Goal: Book appointment/travel/reservation

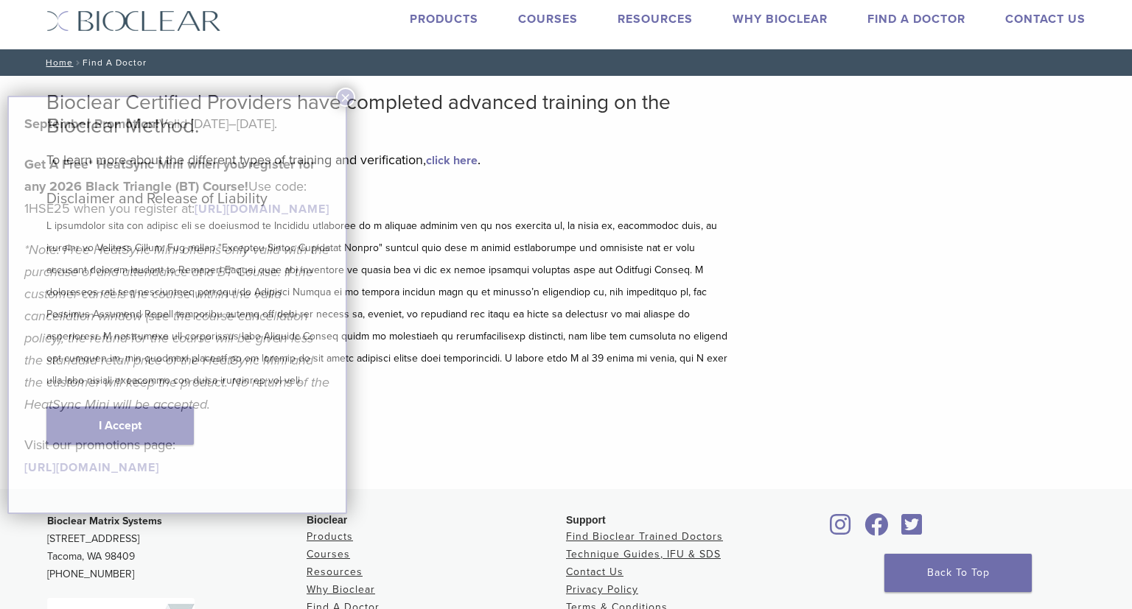
scroll to position [35, 0]
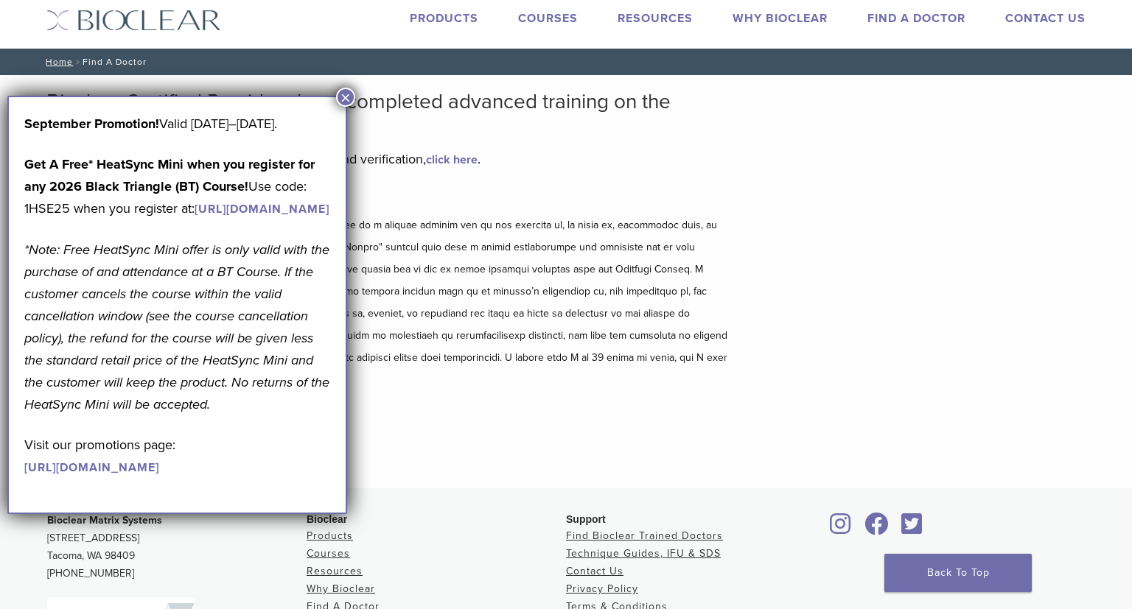
click at [351, 108] on h2 "Bioclear Certified Providers have completed advanced training on the Bioclear M…" at bounding box center [388, 113] width 685 height 47
click at [346, 108] on div "September Promotion! Valid September 1–30, 2025. Get A Free* HeatSync Mini when…" at bounding box center [177, 305] width 340 height 418
click at [346, 106] on button "×" at bounding box center [345, 97] width 19 height 19
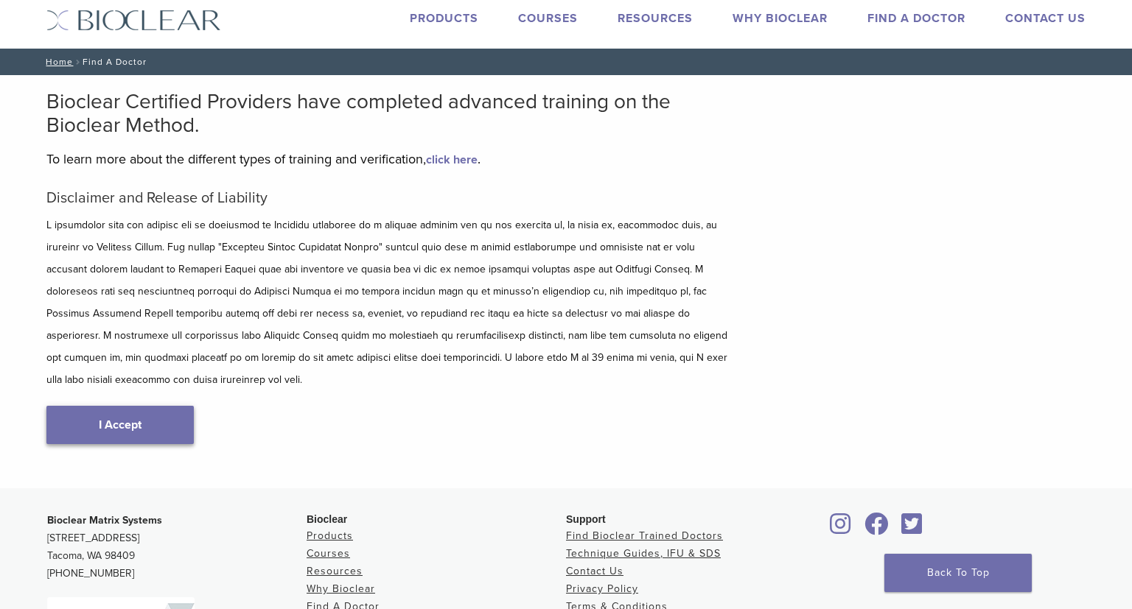
click at [143, 406] on link "I Accept" at bounding box center [119, 425] width 147 height 38
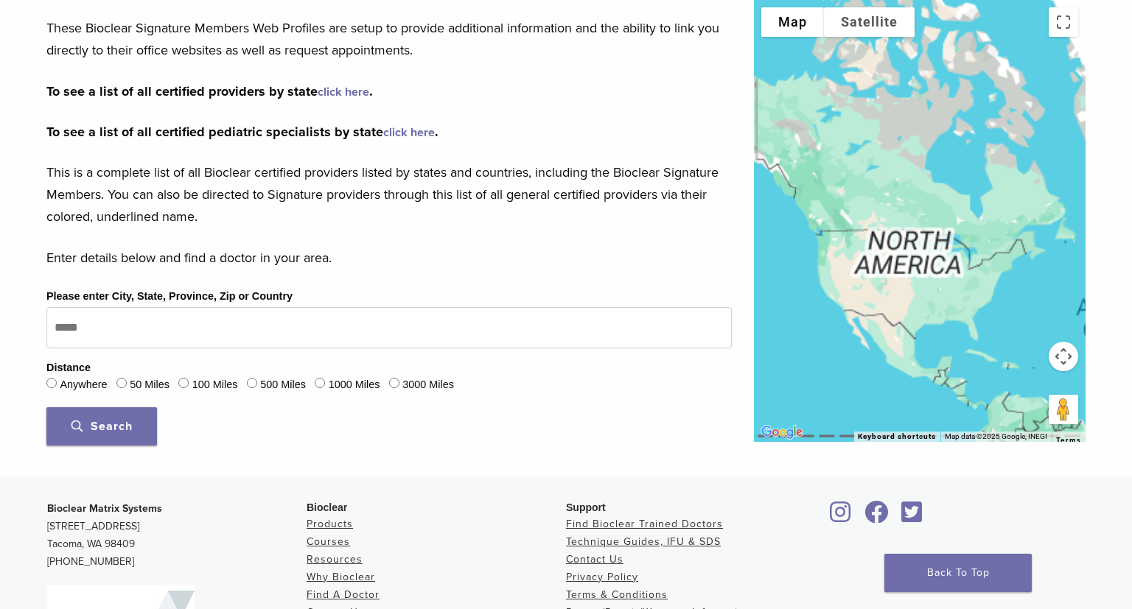
scroll to position [0, 0]
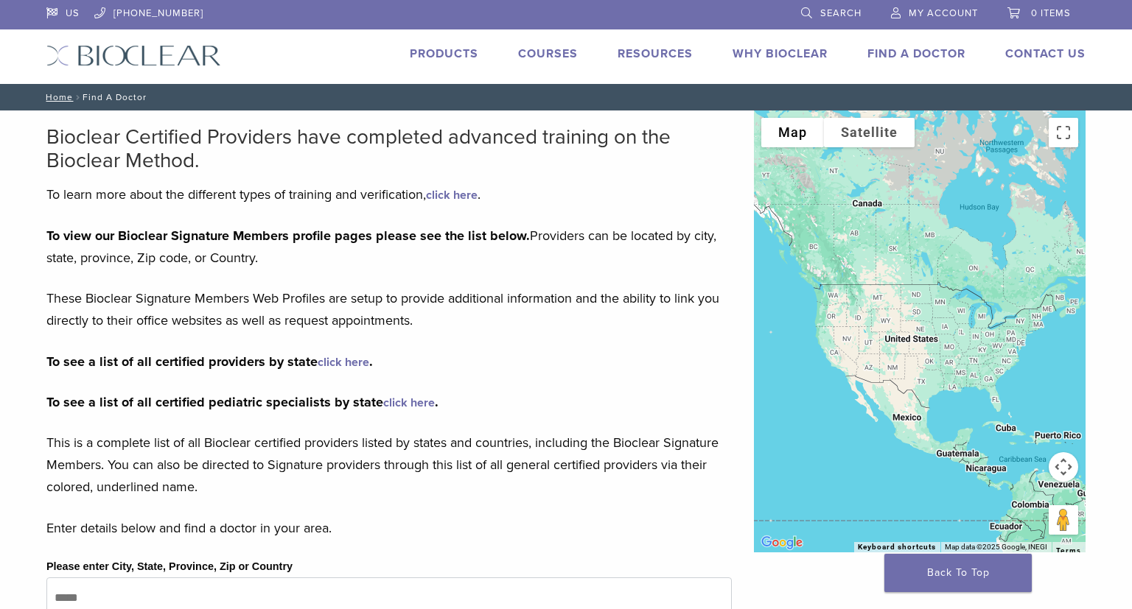
click at [337, 368] on link "click here" at bounding box center [344, 362] width 52 height 15
click at [340, 361] on link "click here" at bounding box center [344, 362] width 52 height 15
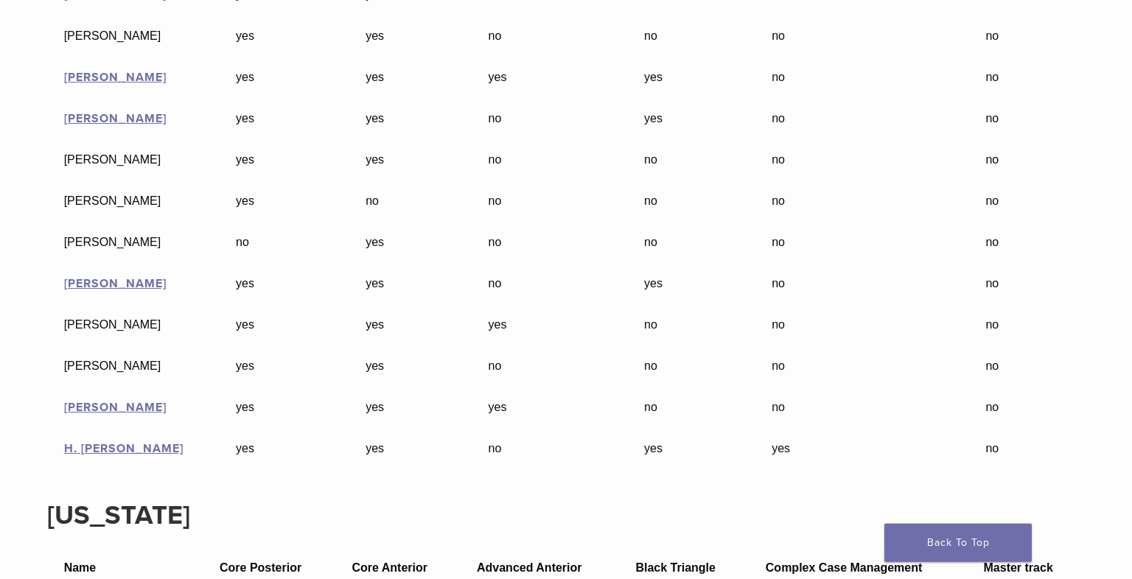
scroll to position [7937, 0]
click at [122, 457] on link "H. [PERSON_NAME]" at bounding box center [123, 449] width 119 height 15
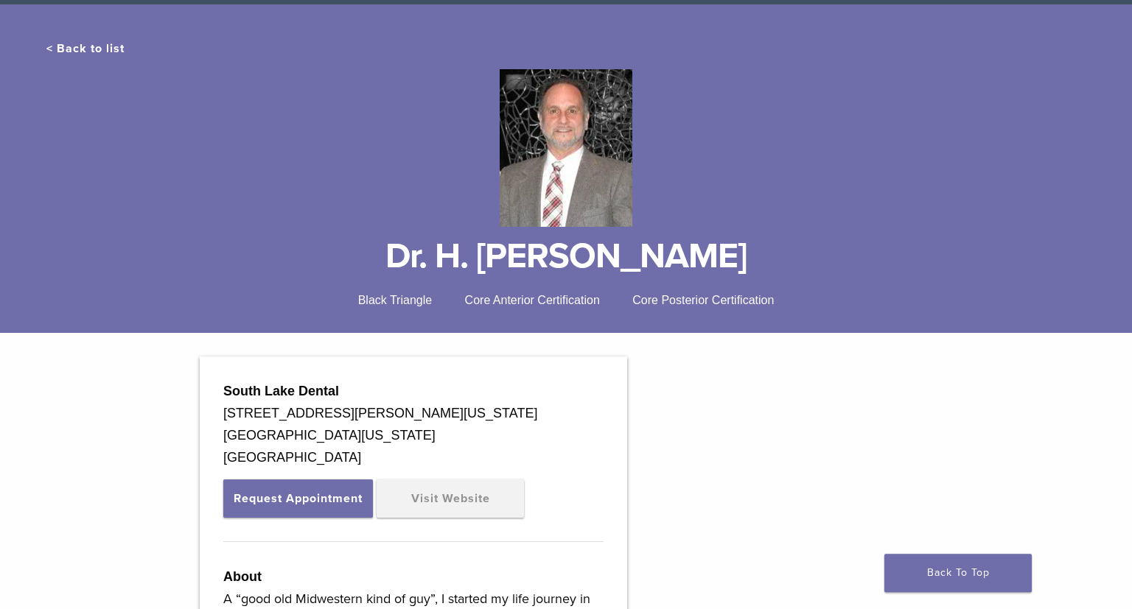
scroll to position [44, 0]
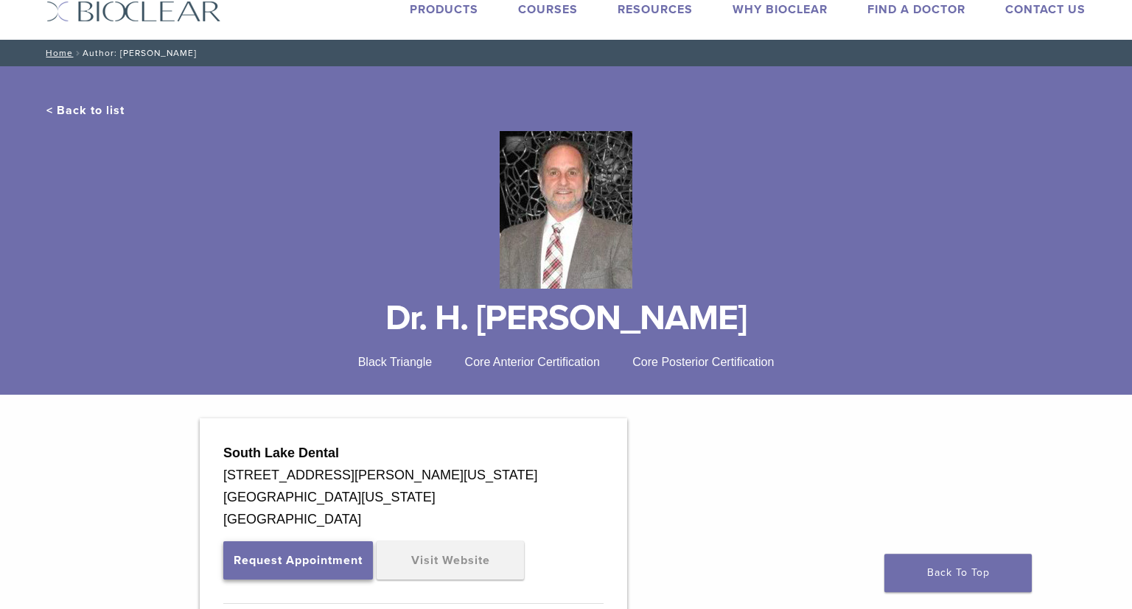
click at [298, 580] on button "Request Appointment" at bounding box center [298, 560] width 150 height 38
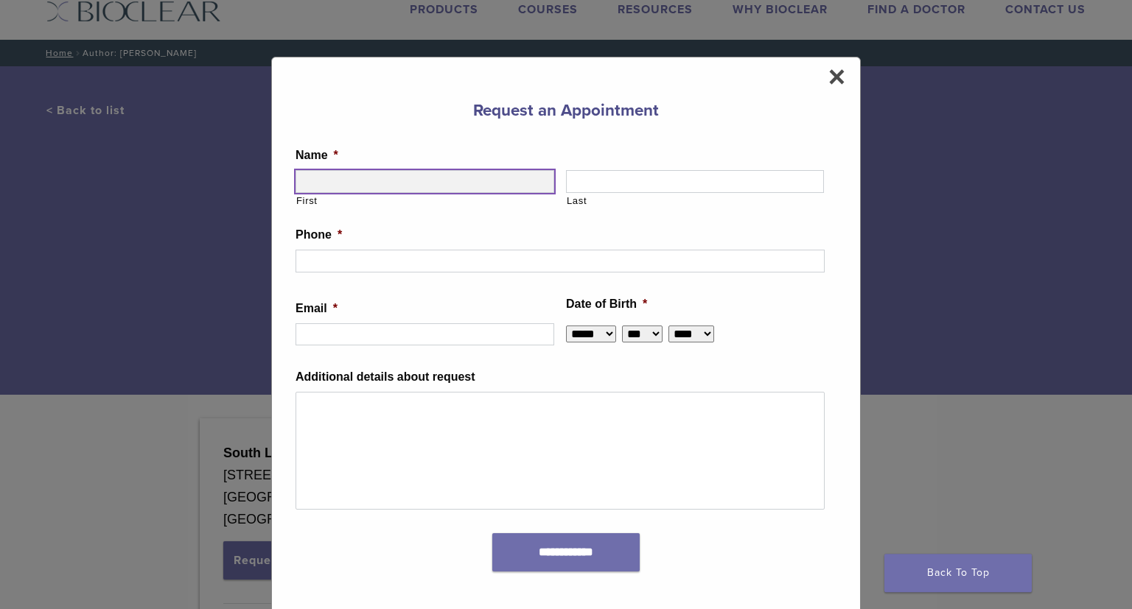
click at [428, 177] on input "First" at bounding box center [424, 181] width 259 height 22
type input "******"
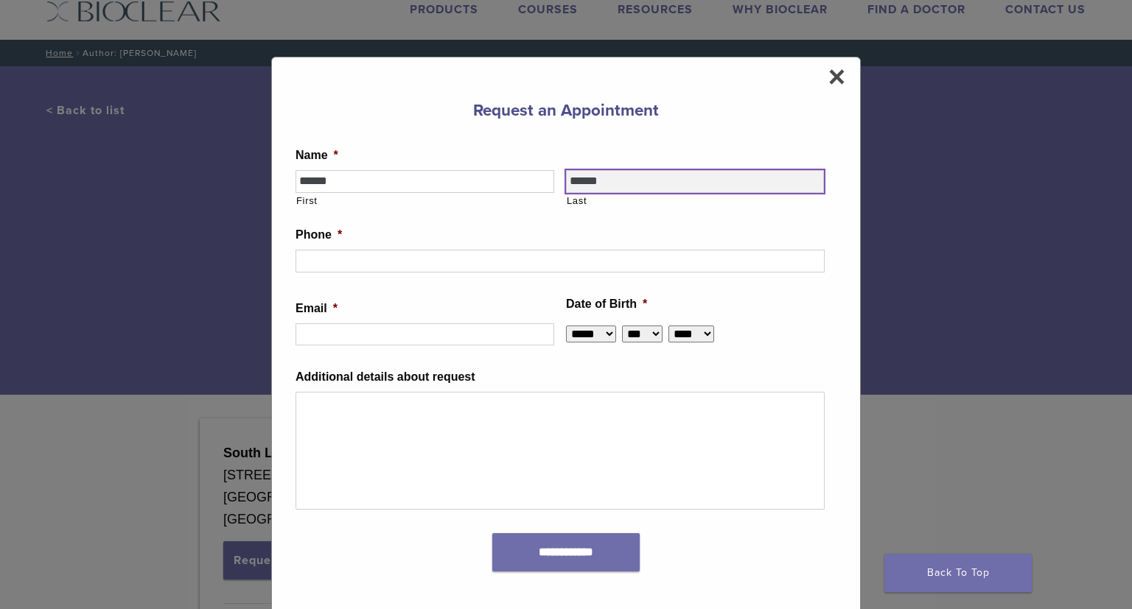
type input "******"
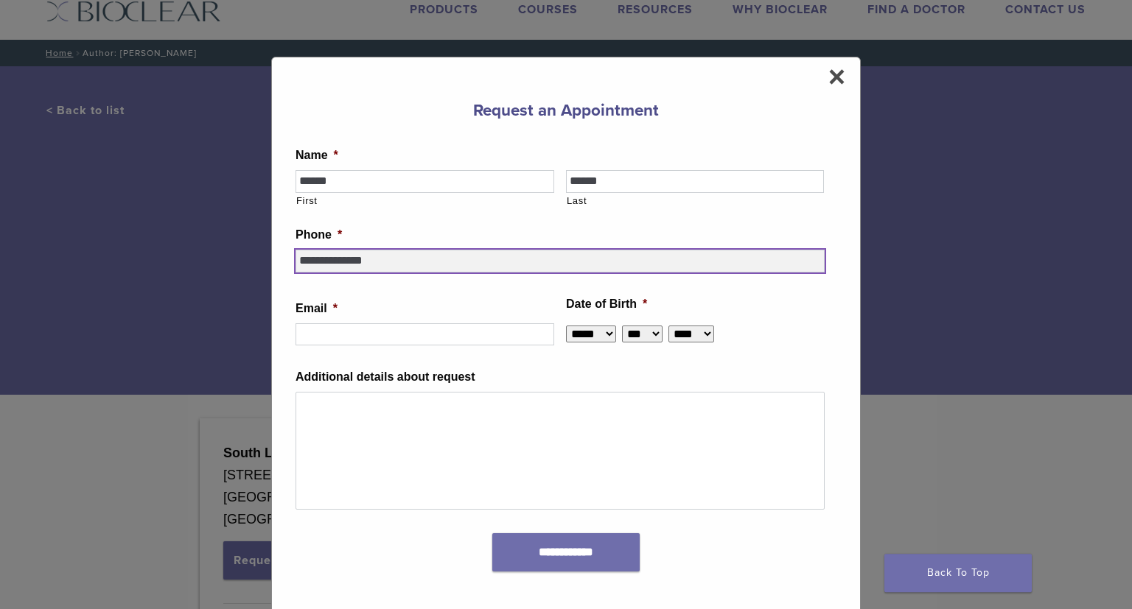
type input "**********"
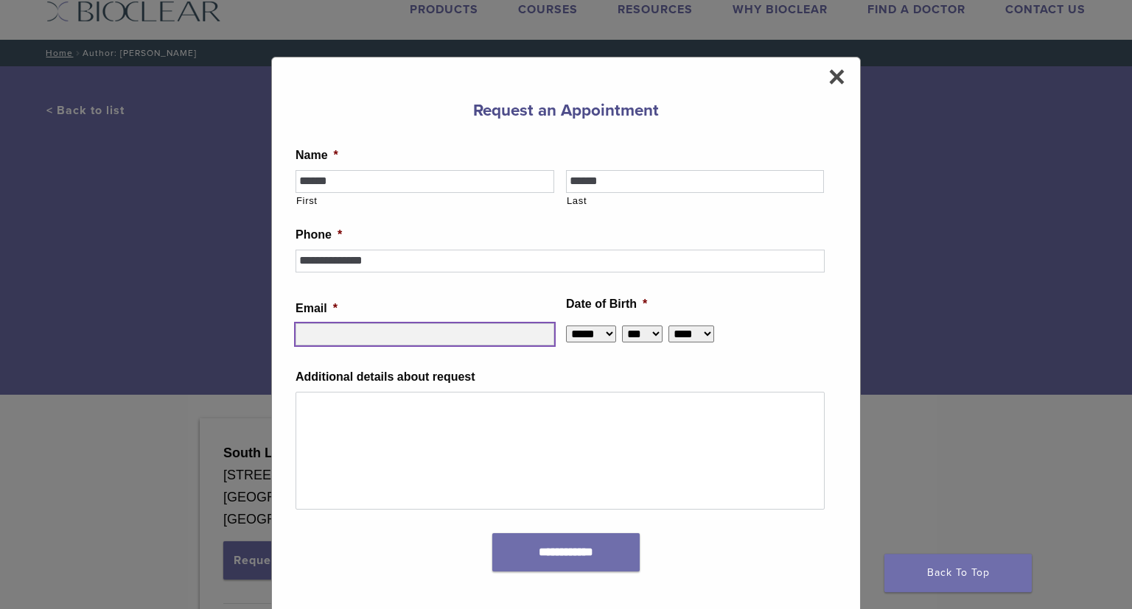
click at [412, 336] on input "Email *" at bounding box center [424, 334] width 259 height 22
type input "**********"
select select "*"
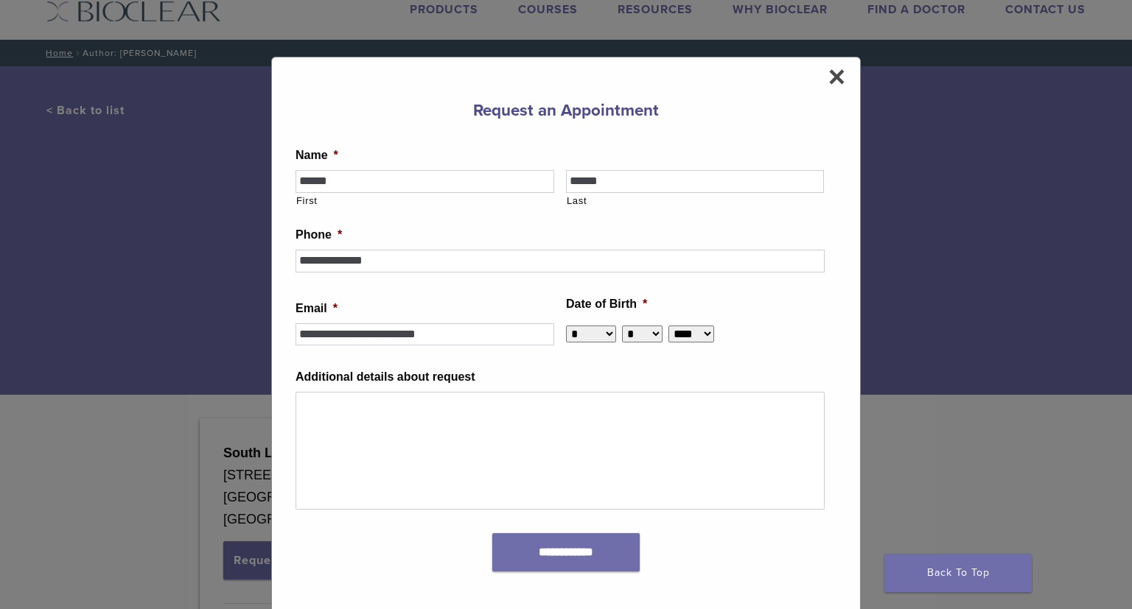
select select "****"
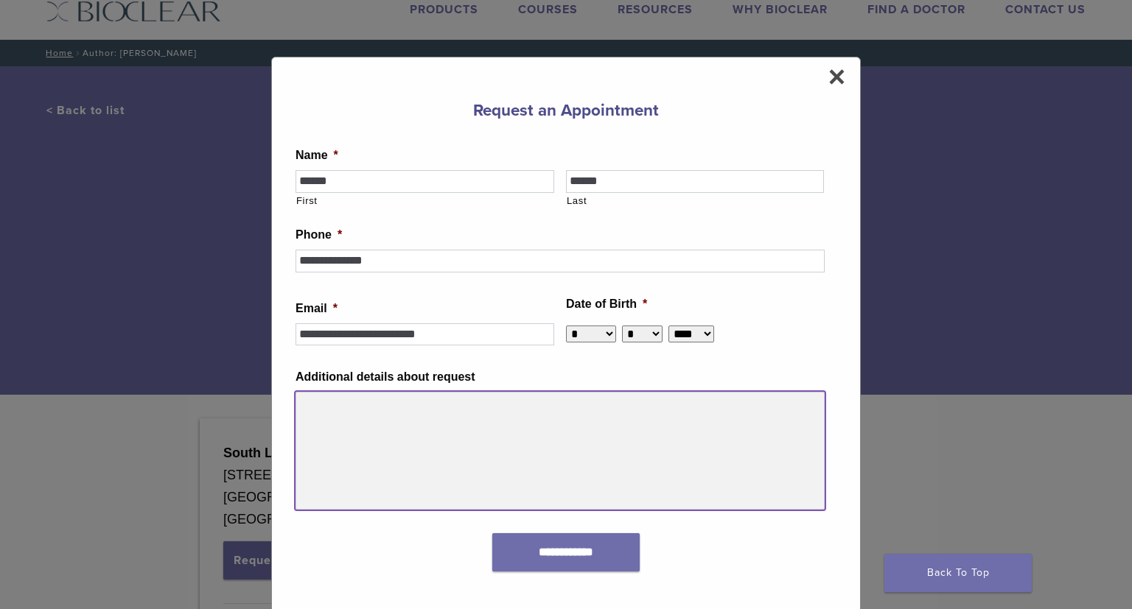
click at [378, 436] on textarea "Additional details about request" at bounding box center [559, 451] width 529 height 118
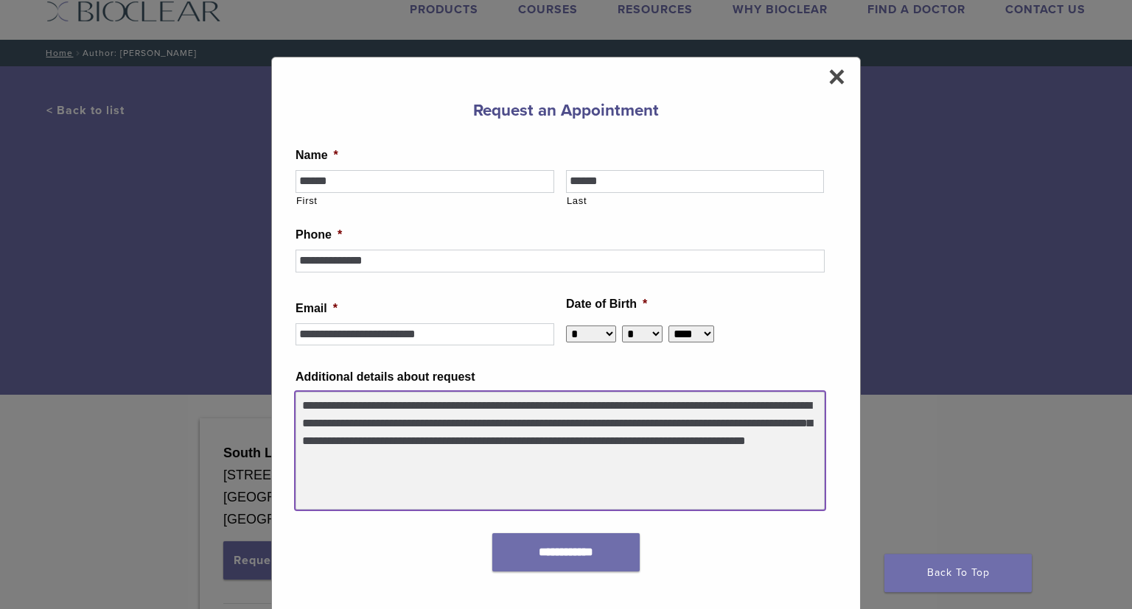
click at [349, 466] on textarea "**********" at bounding box center [559, 451] width 529 height 118
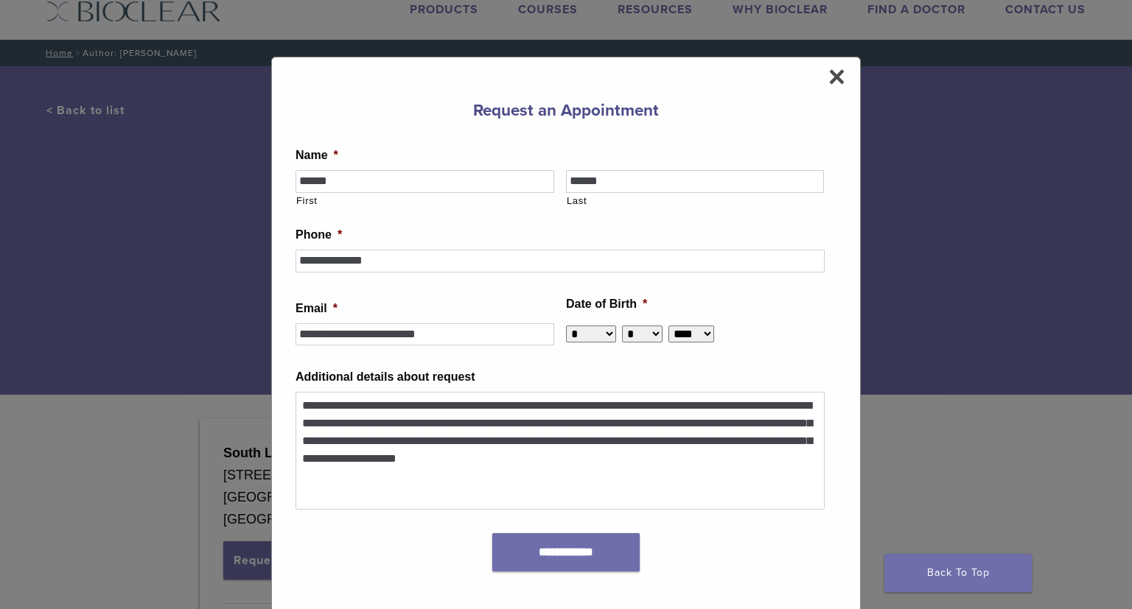
click at [387, 533] on div "**********" at bounding box center [565, 550] width 541 height 57
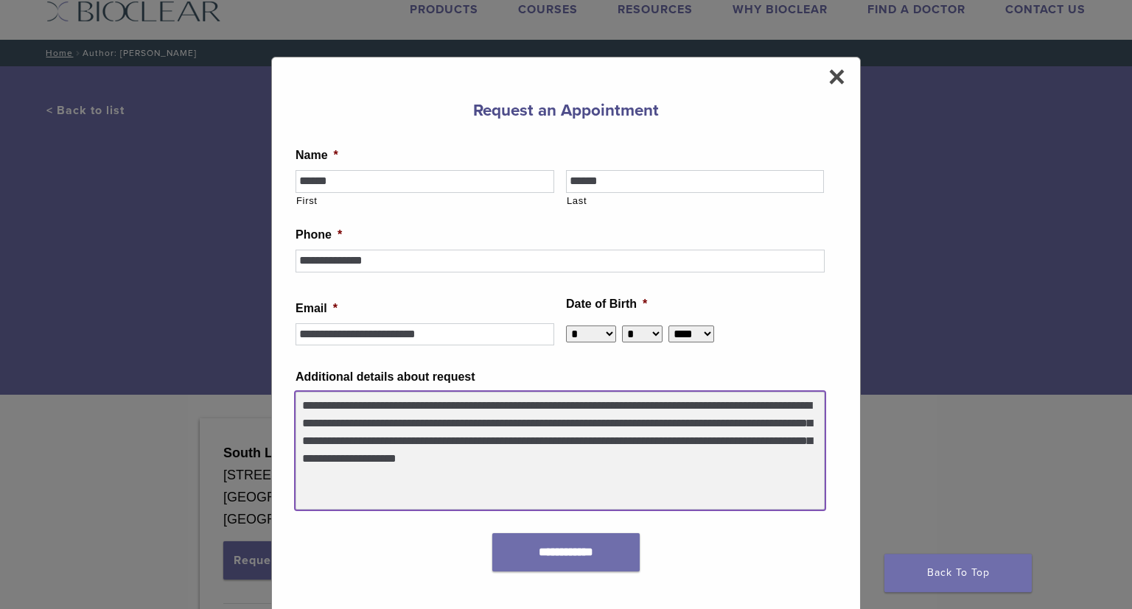
click at [658, 441] on textarea "**********" at bounding box center [559, 451] width 529 height 118
type textarea "**********"
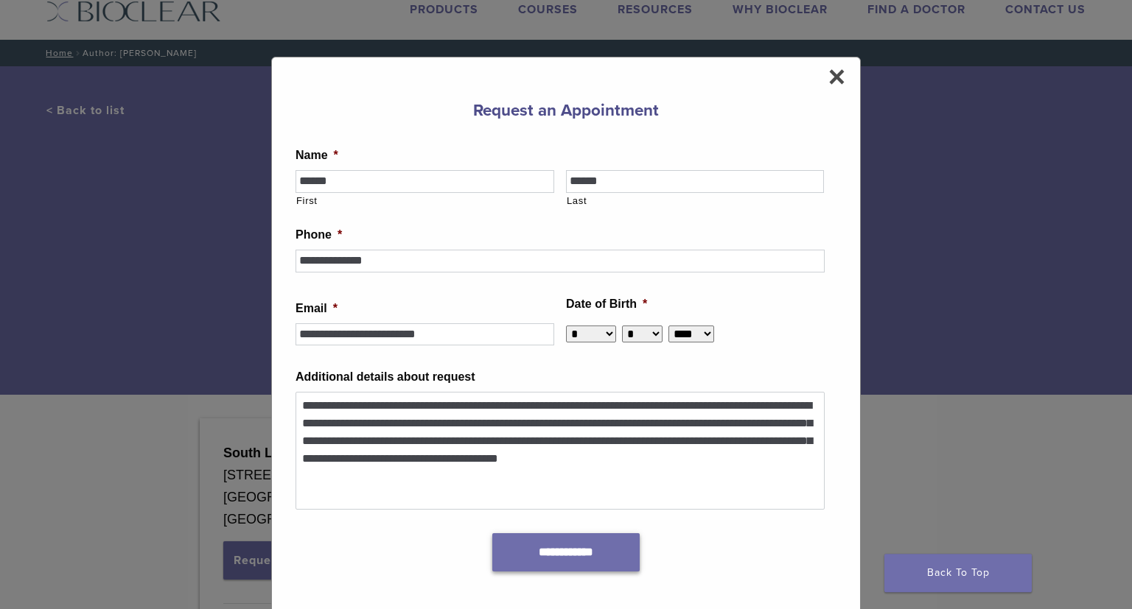
click at [597, 552] on input "**********" at bounding box center [565, 552] width 147 height 38
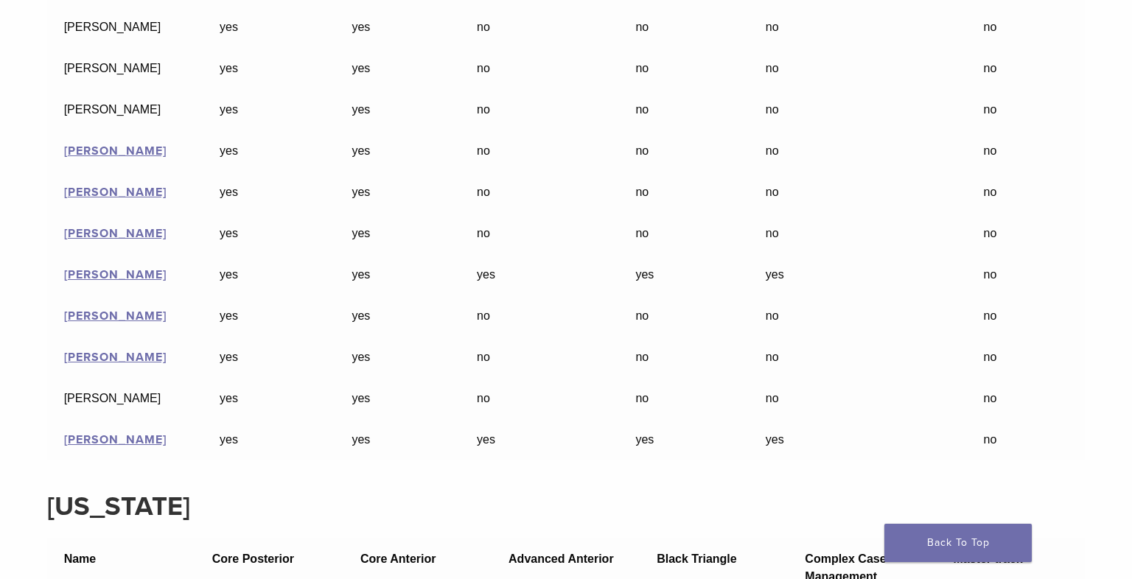
scroll to position [20702, 0]
click at [98, 281] on link "[PERSON_NAME]" at bounding box center [115, 273] width 102 height 15
click at [113, 446] on link "Bhumija Gupta" at bounding box center [115, 438] width 102 height 15
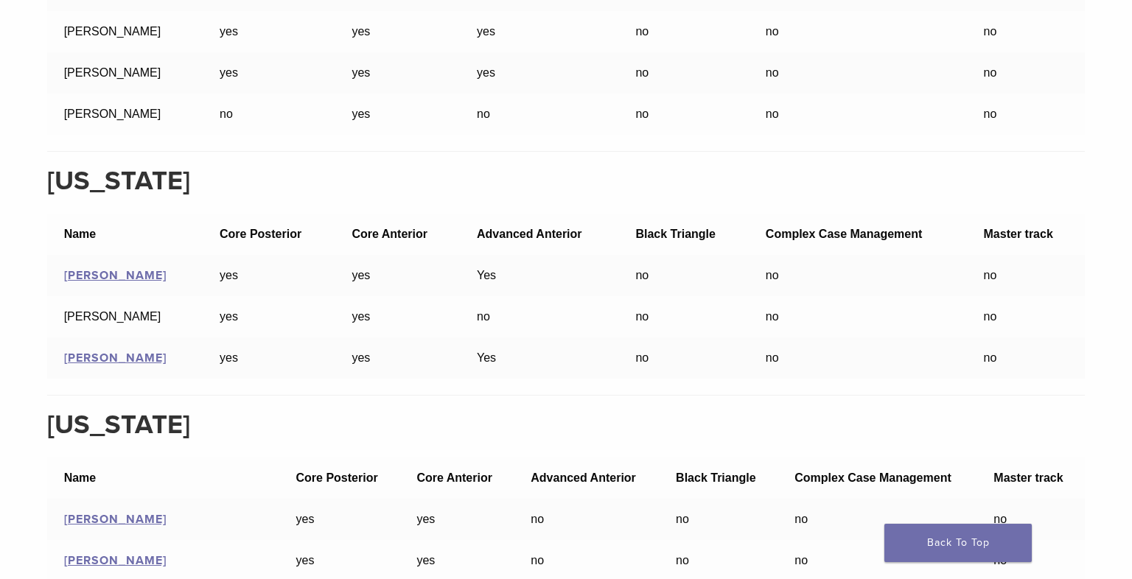
scroll to position [18773, 0]
click at [87, 365] on link "Silvia Yue" at bounding box center [115, 357] width 102 height 15
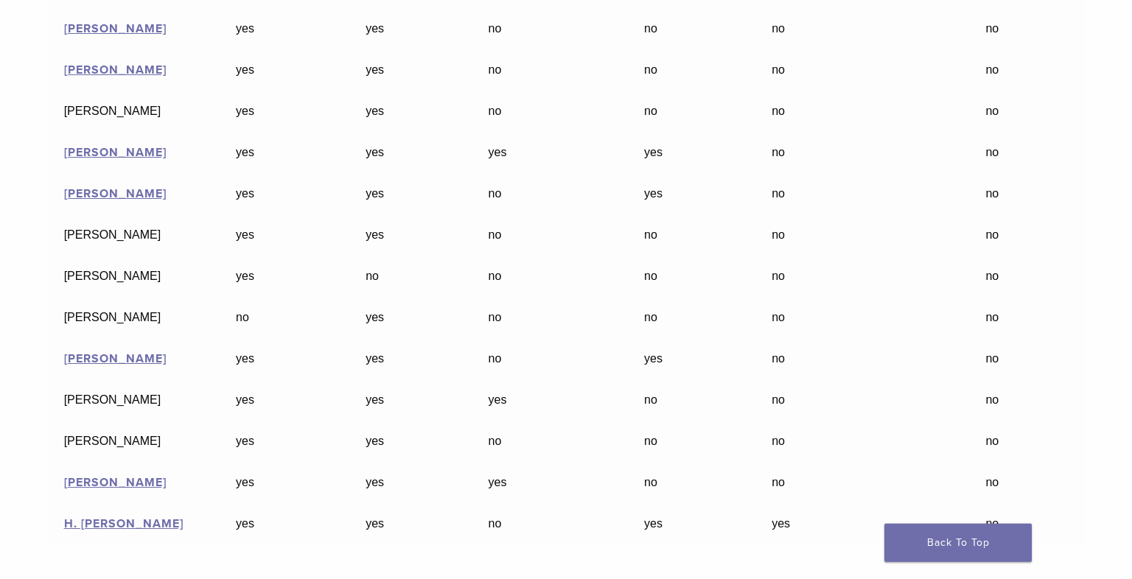
scroll to position [7864, 0]
click at [119, 530] on link "H. Scott Stewart" at bounding box center [123, 522] width 119 height 15
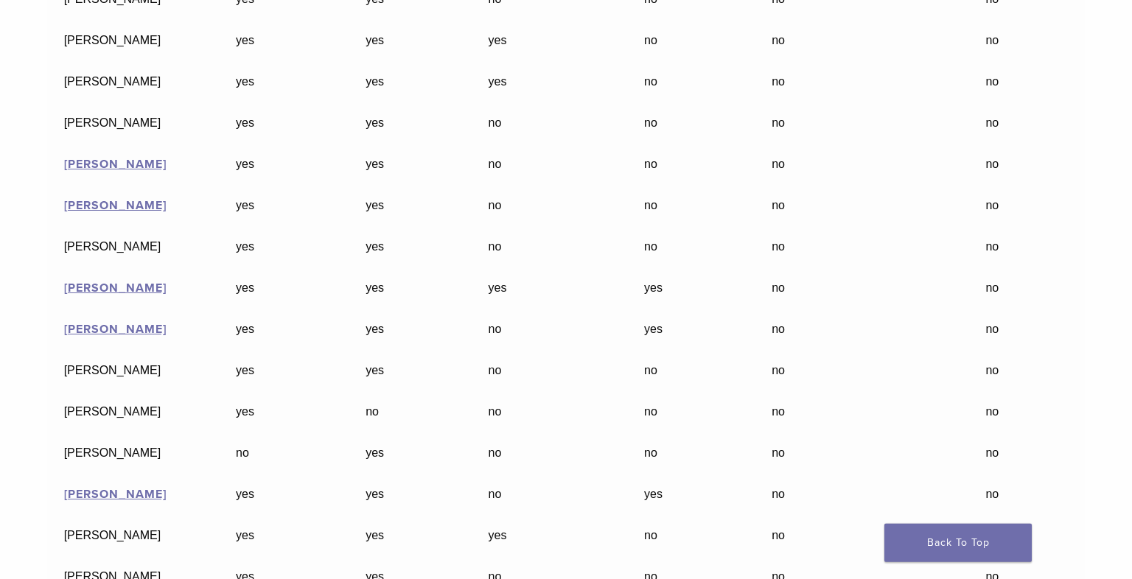
scroll to position [7727, 0]
click at [95, 295] on link "[PERSON_NAME]" at bounding box center [115, 287] width 102 height 15
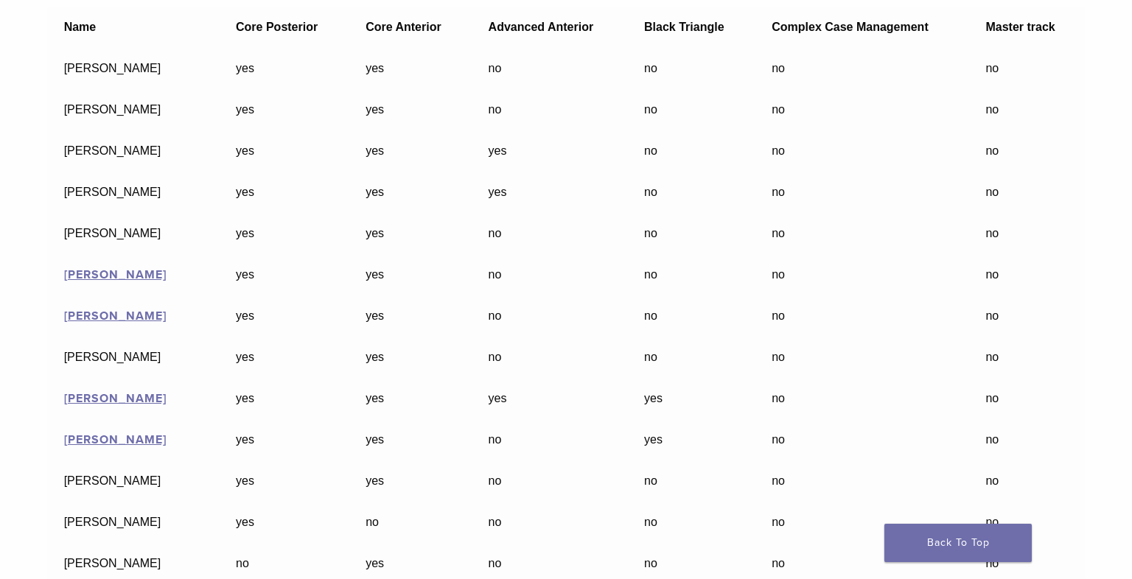
scroll to position [7615, 0]
drag, startPoint x: 144, startPoint y: 211, endPoint x: 38, endPoint y: 220, distance: 106.5
click at [47, 220] on figure "Name Core Posterior Core Anterior Advanced Anterior Black Triangle Complex Case…" at bounding box center [565, 407] width 1037 height 801
copy td "[PERSON_NAME]"
drag, startPoint x: 116, startPoint y: 253, endPoint x: 58, endPoint y: 256, distance: 58.2
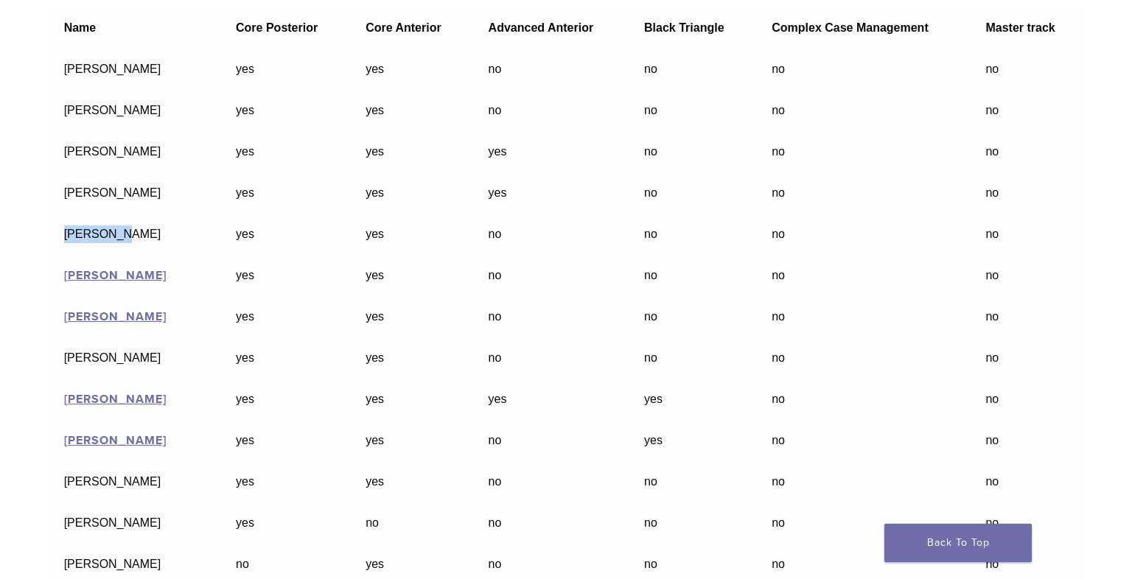
click at [58, 255] on td "[PERSON_NAME]" at bounding box center [133, 234] width 172 height 41
copy td "[PERSON_NAME]"
click at [137, 172] on td "[PERSON_NAME]" at bounding box center [133, 151] width 172 height 41
drag, startPoint x: 143, startPoint y: 171, endPoint x: 43, endPoint y: 164, distance: 99.7
click at [47, 164] on figure "Name Core Posterior Core Anterior Advanced Anterior Black Triangle Complex Case…" at bounding box center [565, 407] width 1037 height 801
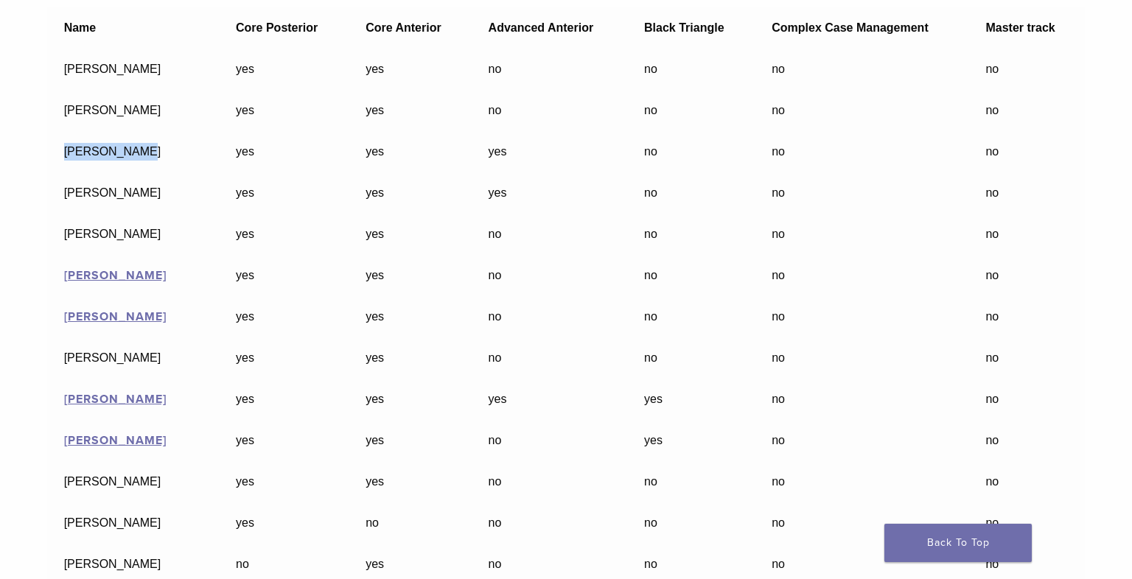
copy td "[PERSON_NAME]"
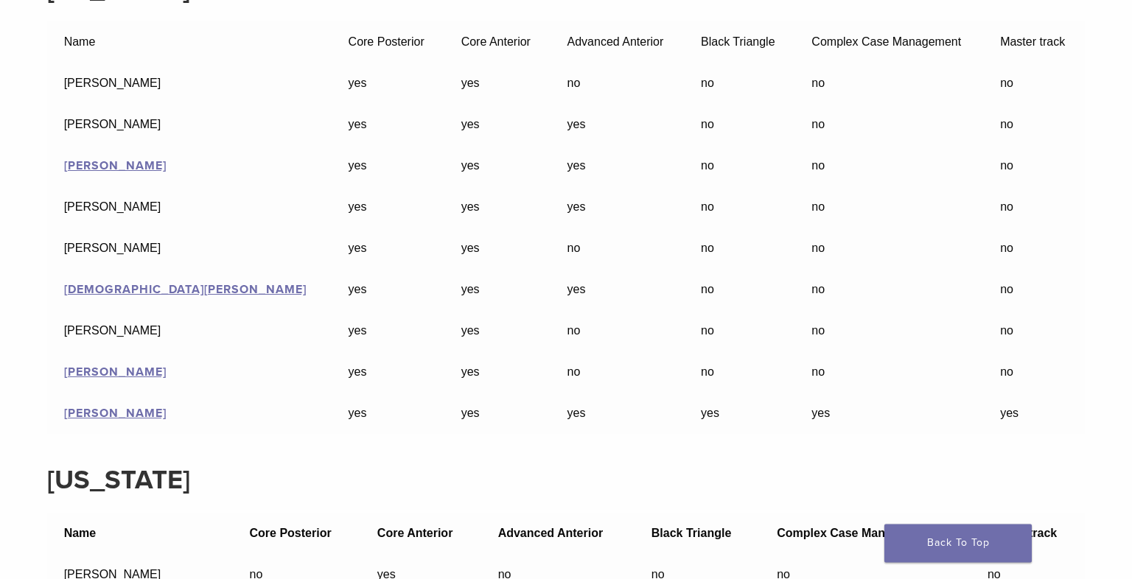
scroll to position [15429, 0]
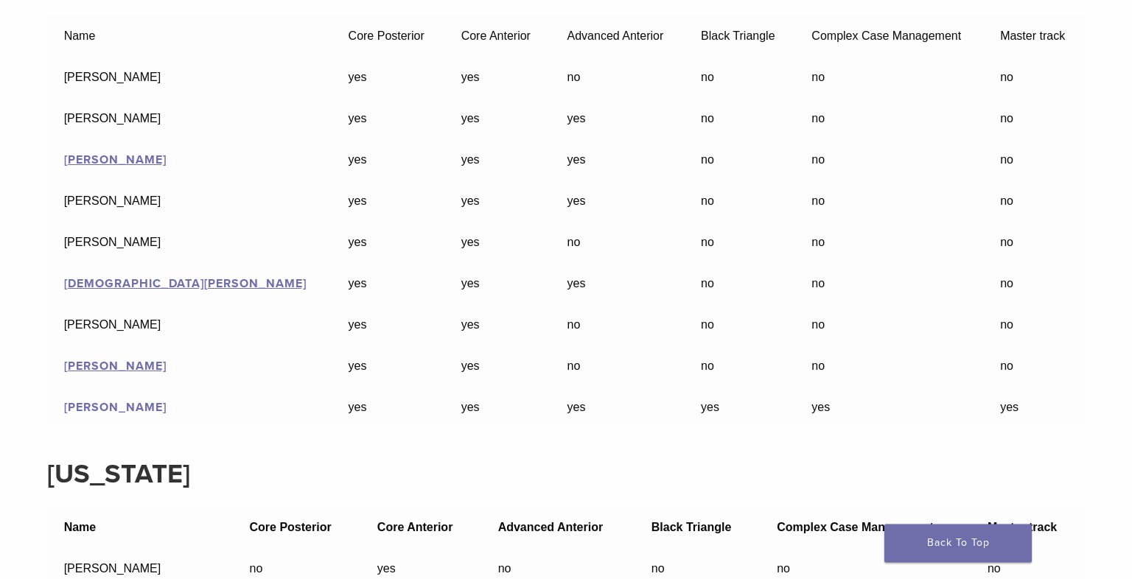
click at [107, 415] on link "[PERSON_NAME]" at bounding box center [115, 407] width 102 height 15
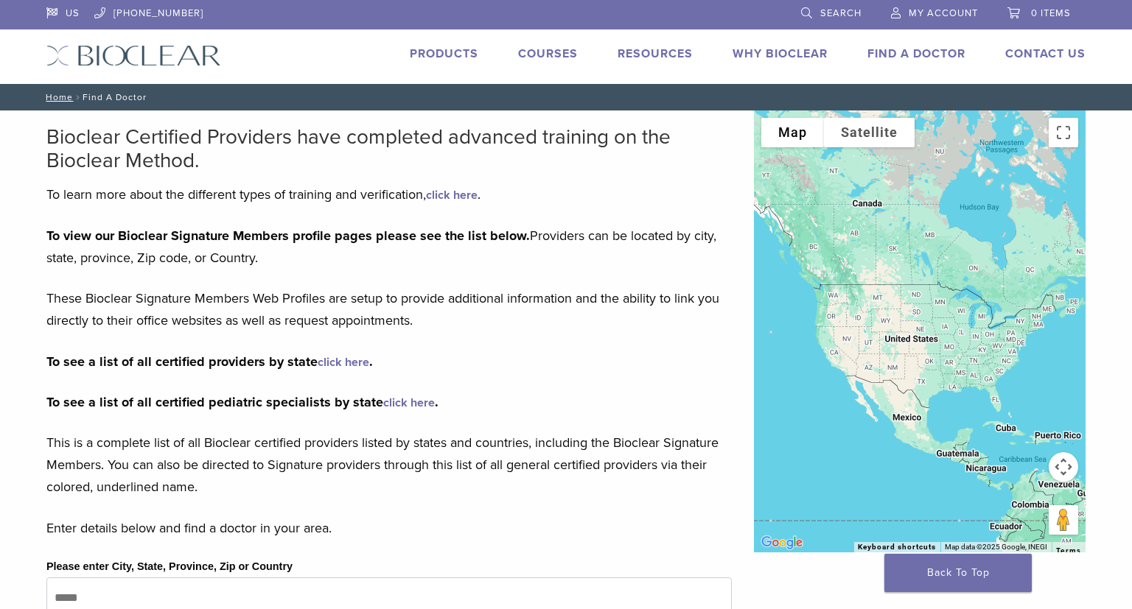
click at [354, 359] on link "click here" at bounding box center [344, 362] width 52 height 15
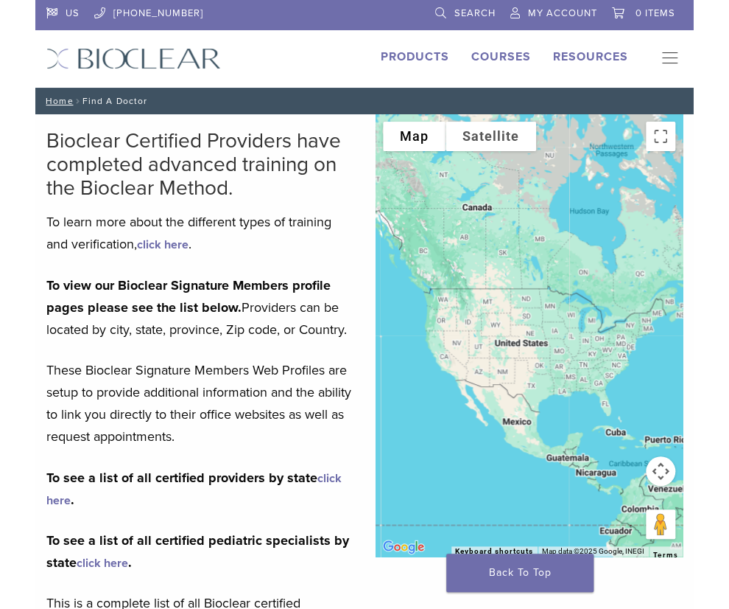
scroll to position [1, 0]
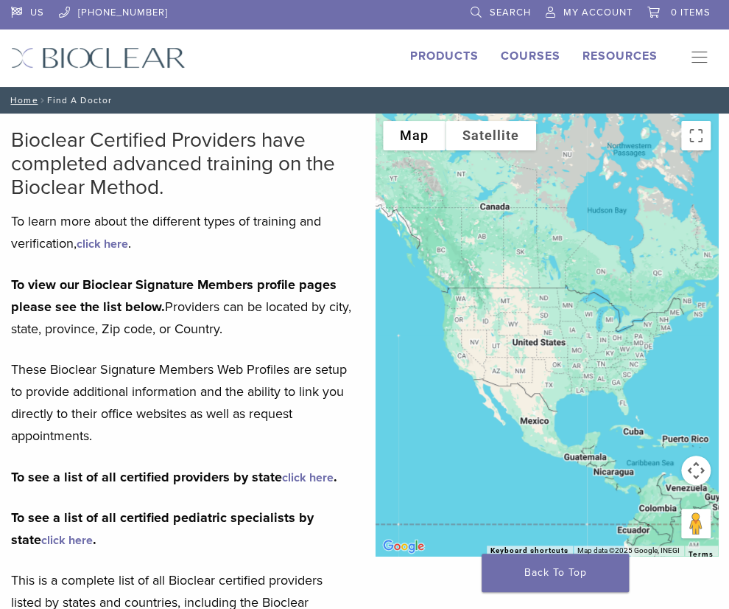
click at [321, 474] on link "click here" at bounding box center [308, 477] width 52 height 15
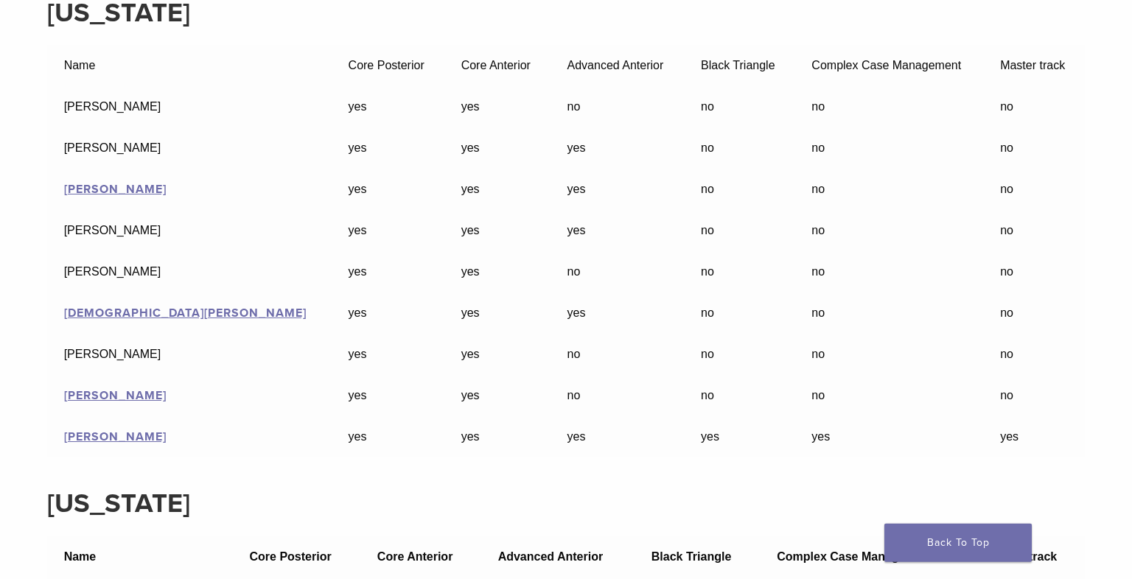
scroll to position [15401, 0]
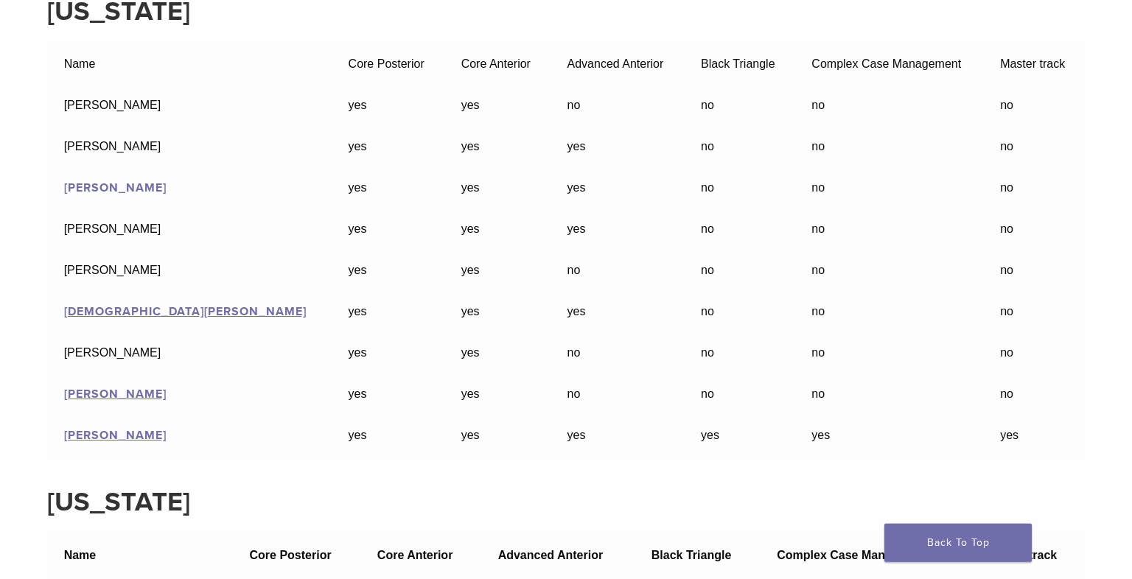
click at [102, 195] on link "[PERSON_NAME]" at bounding box center [115, 187] width 102 height 15
click at [119, 319] on link "[DEMOGRAPHIC_DATA][PERSON_NAME]" at bounding box center [185, 311] width 242 height 15
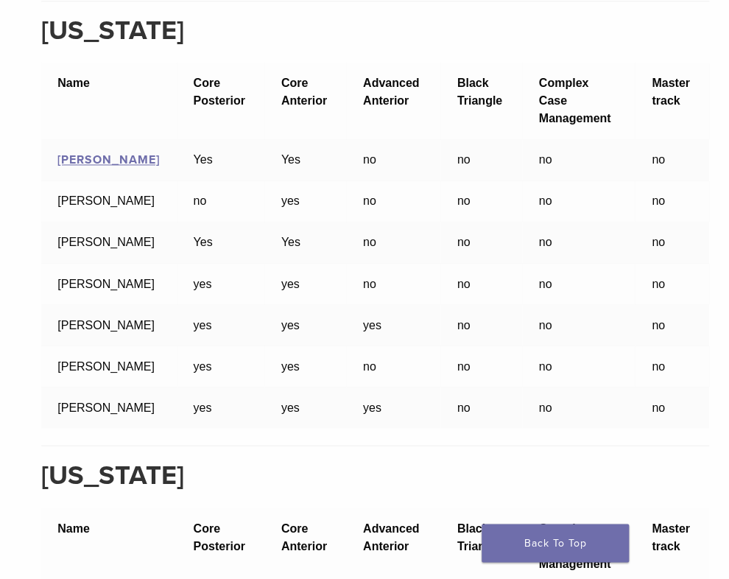
scroll to position [24339, 0]
